Goal: Check status

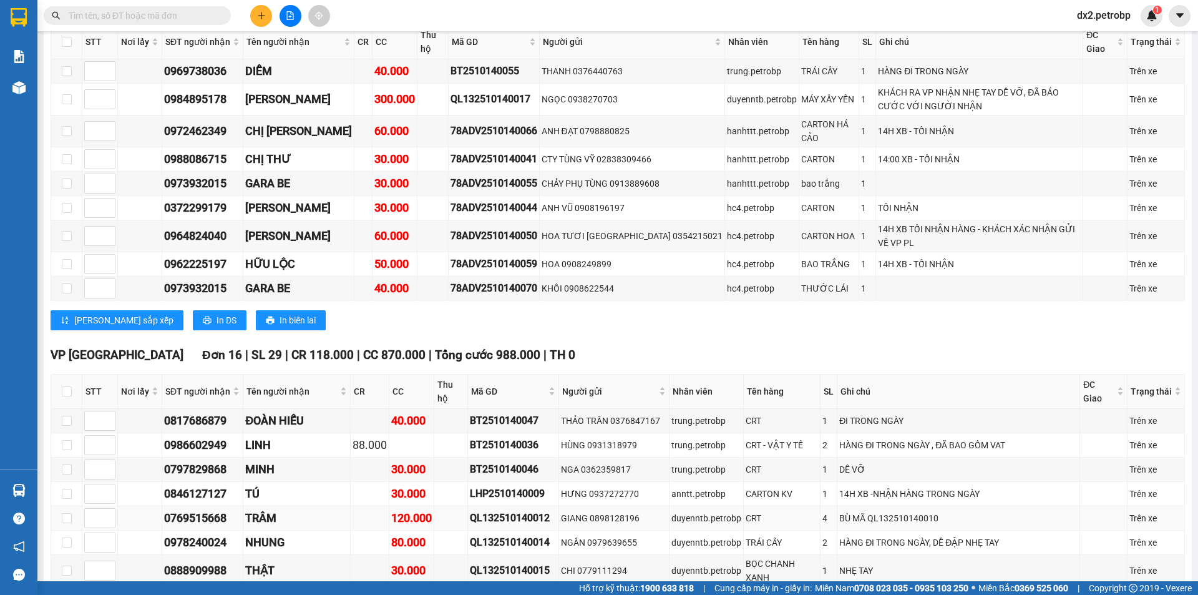
scroll to position [1934, 0]
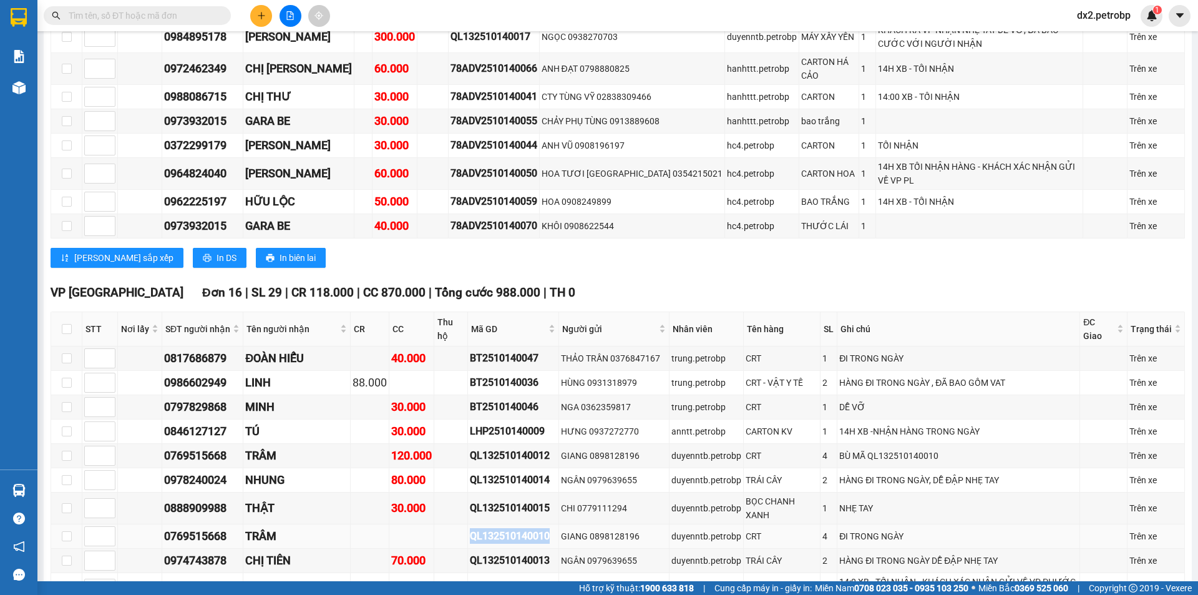
drag, startPoint x: 523, startPoint y: 492, endPoint x: 423, endPoint y: 498, distance: 100.0
click at [423, 524] on tr "0769515668 TRÂM QL132510140010 GIANG 0898128196 duyenntb.petrobp CRT 4 ĐI TRONG…" at bounding box center [618, 536] width 1134 height 24
copy div "QL132510140010"
click at [170, 12] on input "text" at bounding box center [142, 16] width 147 height 14
paste input "QL132510140010"
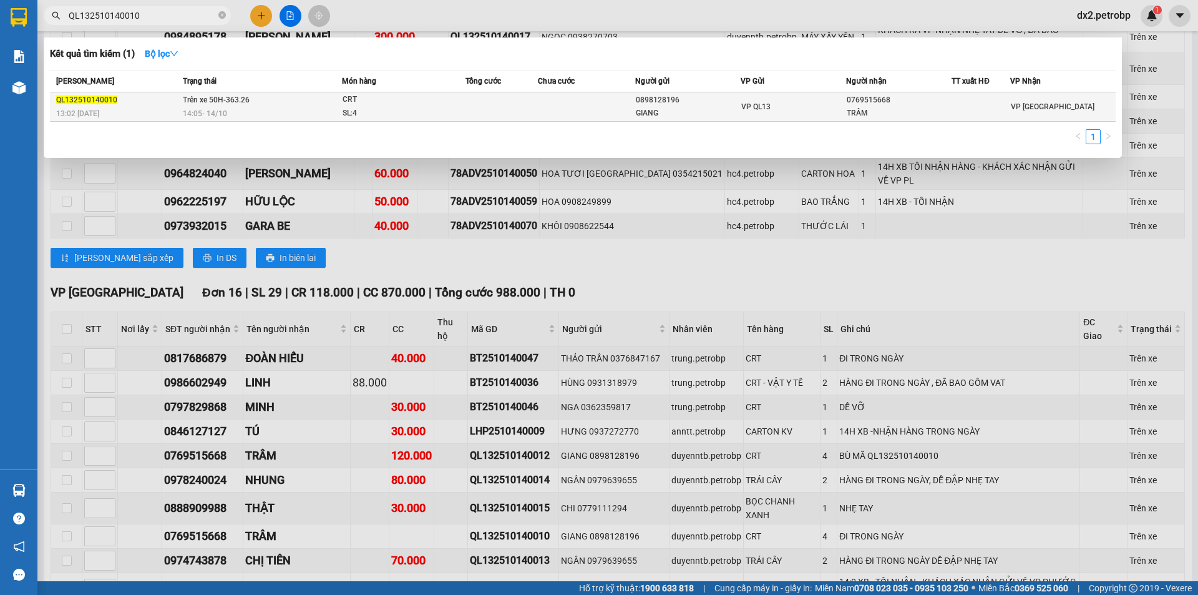
type input "QL132510140010"
click at [366, 105] on div "CRT" at bounding box center [389, 100] width 94 height 14
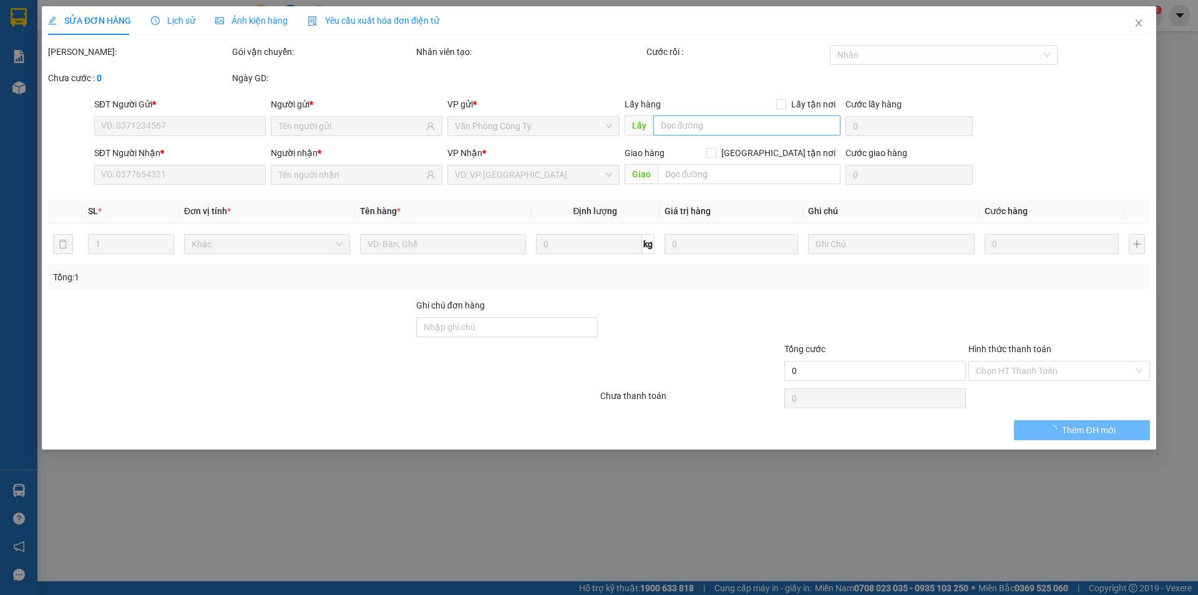
type input "0898128196"
type input "GIANG"
type input "0769515668"
type input "TRÂM"
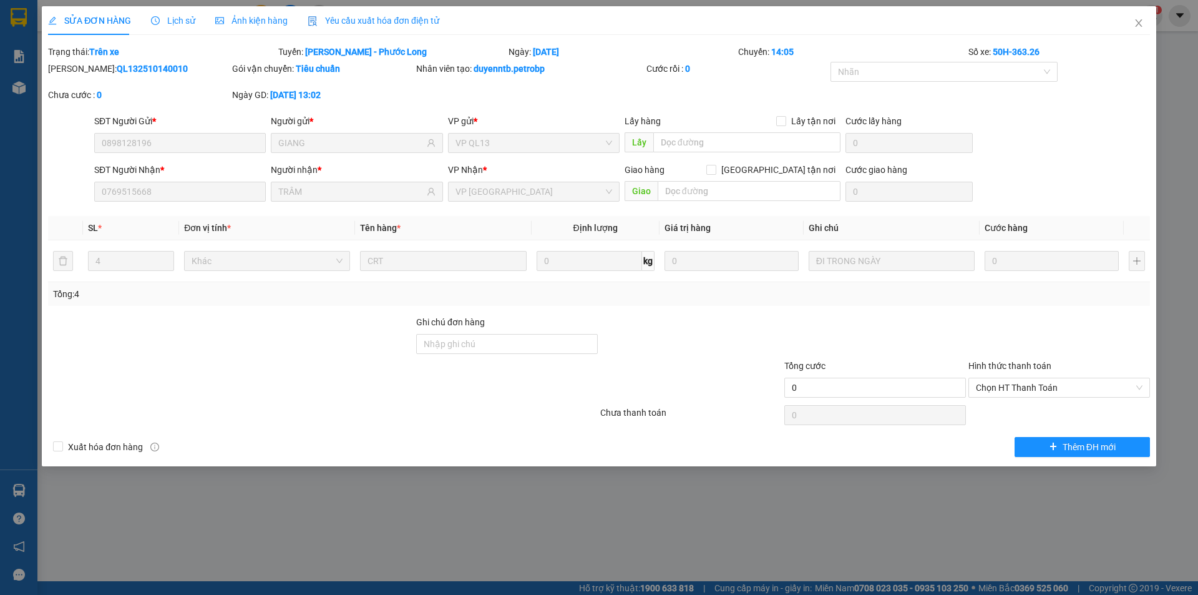
drag, startPoint x: 150, startPoint y: 69, endPoint x: 81, endPoint y: 72, distance: 68.7
click at [117, 72] on b "QL132510140010" at bounding box center [152, 69] width 71 height 10
copy b "QL132510140010"
click at [178, 26] on span "Lịch sử" at bounding box center [173, 21] width 44 height 10
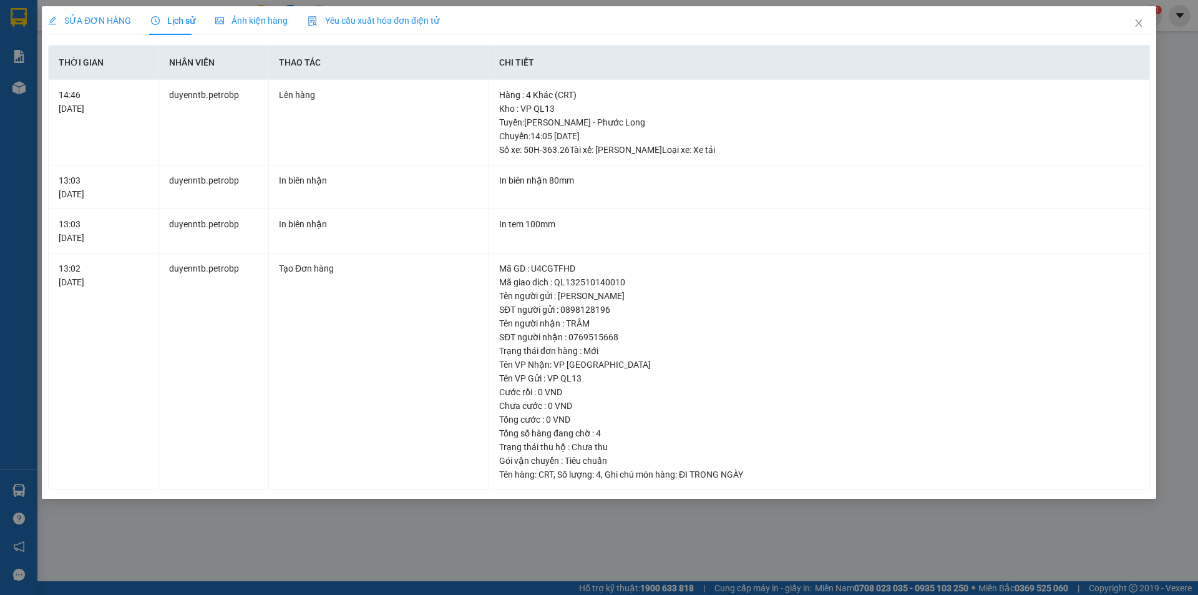
click at [70, 22] on span "SỬA ĐƠN HÀNG" at bounding box center [89, 21] width 83 height 10
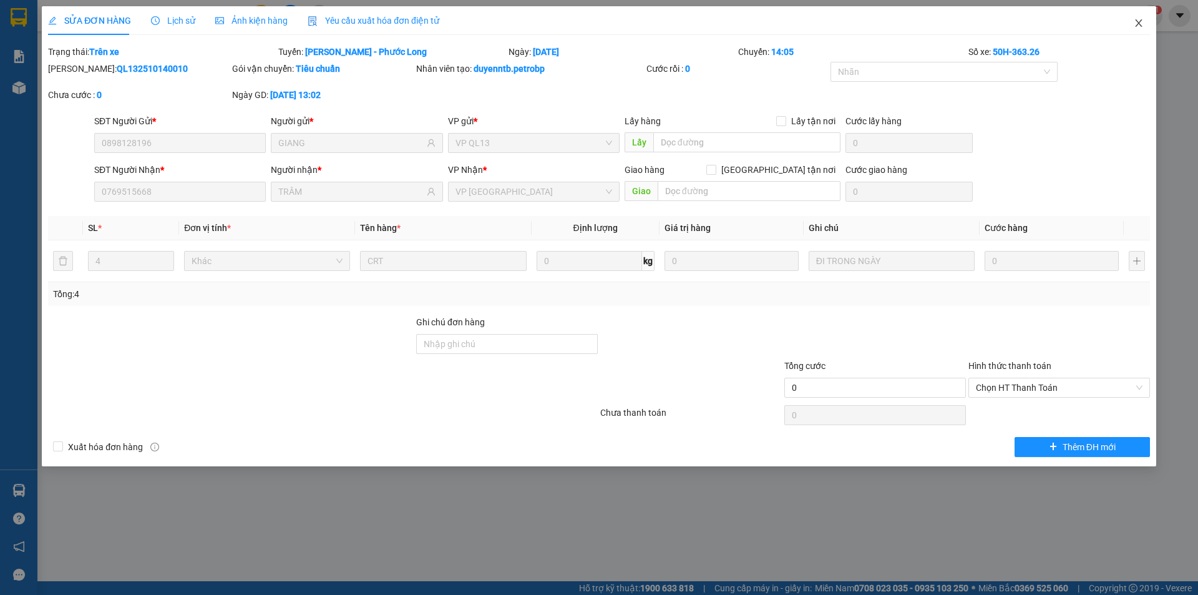
click at [1139, 18] on span "Close" at bounding box center [1138, 23] width 35 height 35
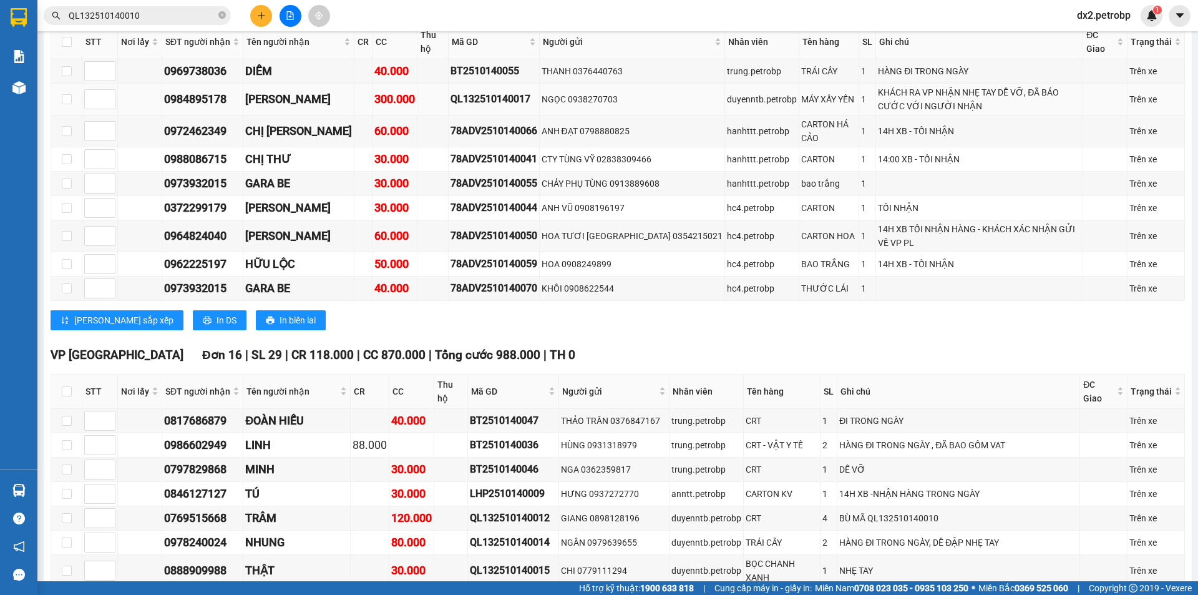
scroll to position [1934, 0]
